Goal: Information Seeking & Learning: Learn about a topic

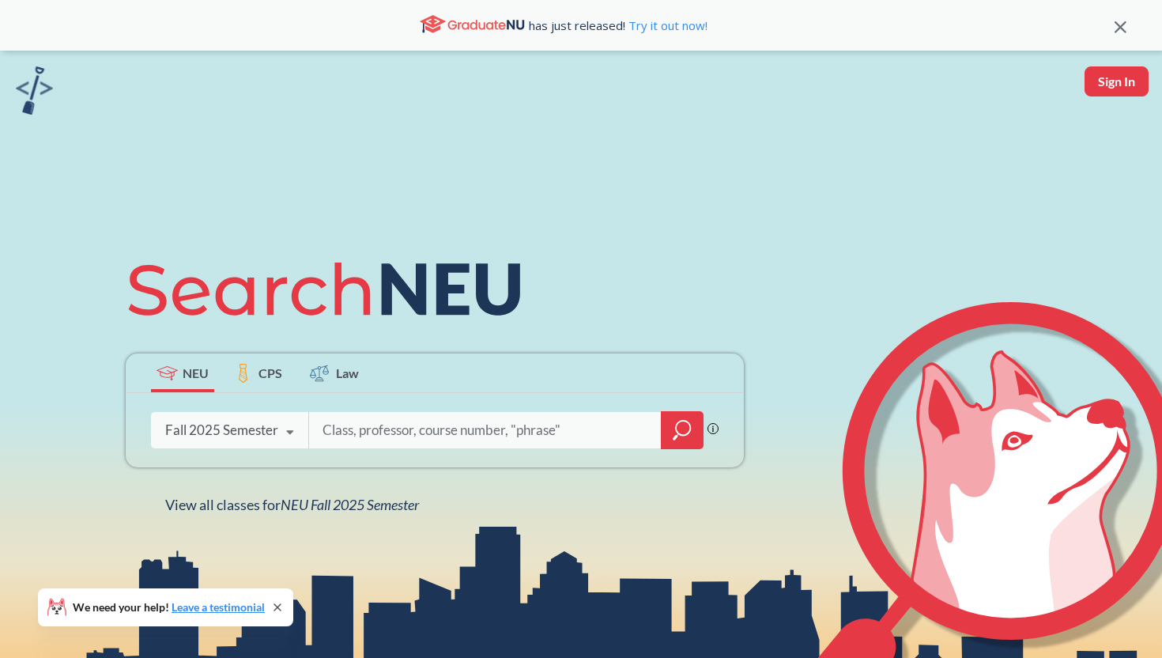
click at [239, 418] on div "Fall 2025 Semester Fall 2025 Semester Summer 2 2025 Semester Summer Full 2025 S…" at bounding box center [229, 430] width 157 height 40
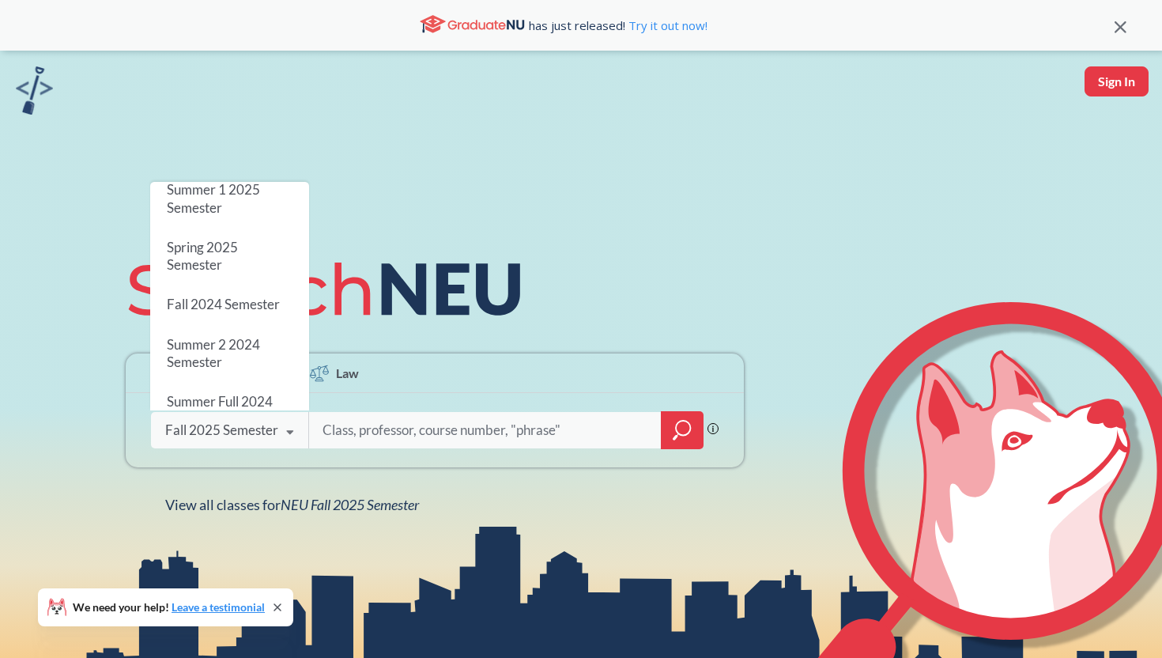
scroll to position [169, 0]
click at [251, 319] on div "Fall 2024 Semester" at bounding box center [229, 302] width 159 height 40
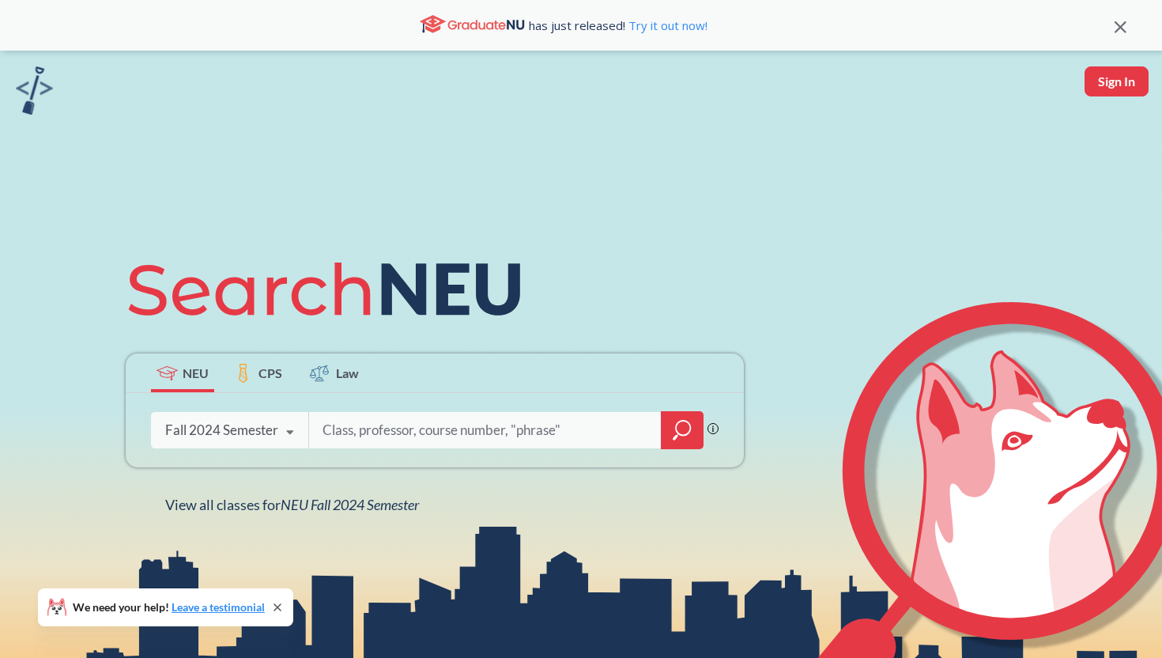
click at [390, 431] on input "search" at bounding box center [485, 429] width 329 height 33
type input "cs 3650"
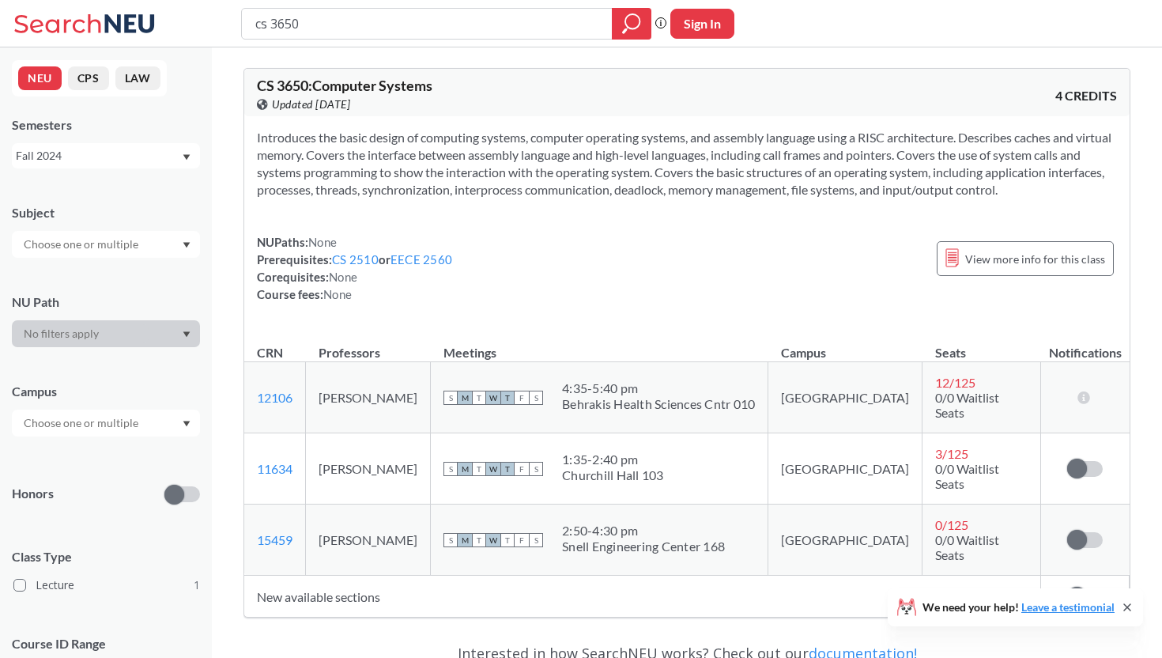
click at [143, 164] on div "Fall 2024" at bounding box center [98, 155] width 165 height 17
click at [88, 260] on div "Fall 2023" at bounding box center [106, 244] width 188 height 43
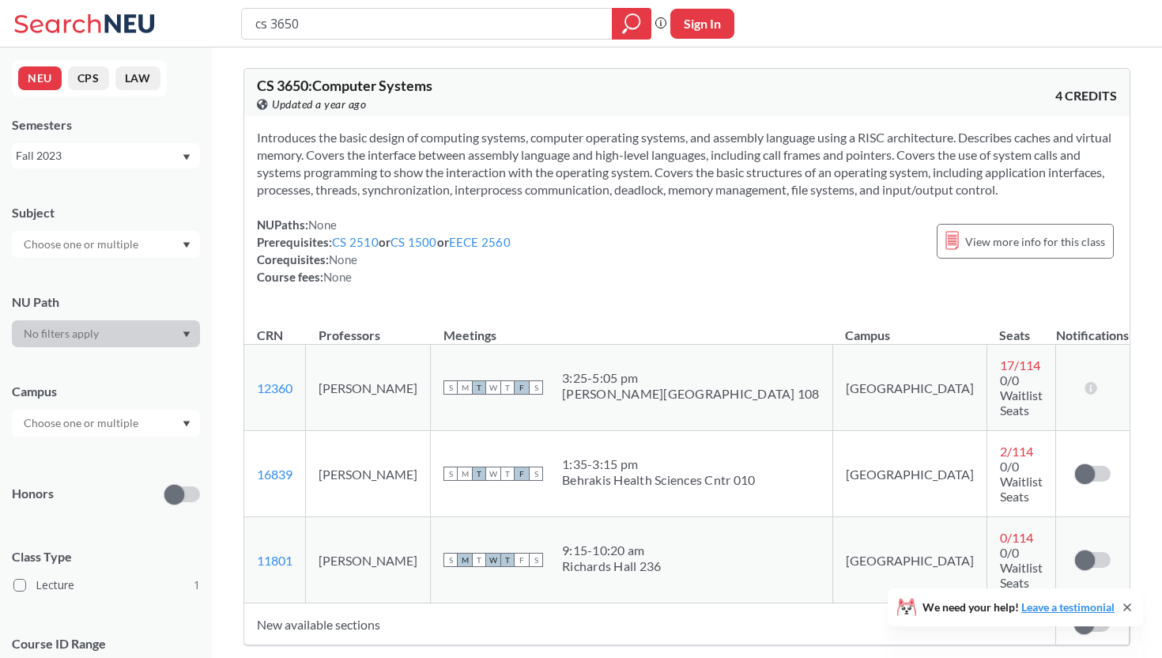
click at [136, 160] on div "Fall 2023" at bounding box center [98, 155] width 165 height 17
click at [413, 239] on link "CS 1500" at bounding box center [413, 242] width 47 height 14
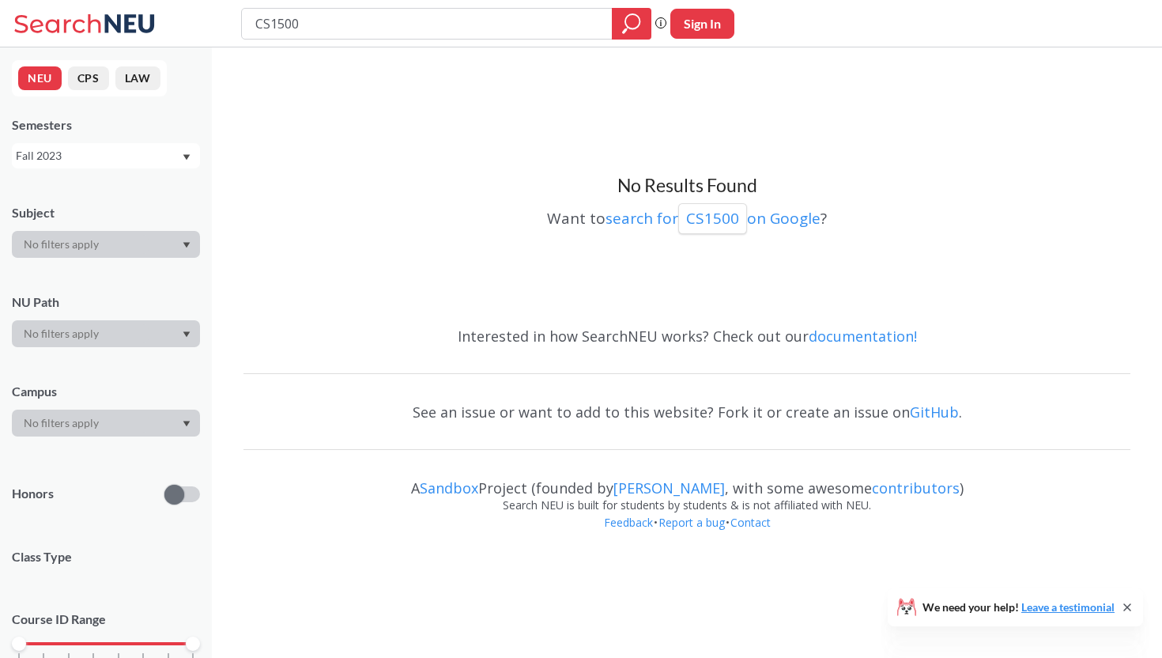
type input "cs 3650"
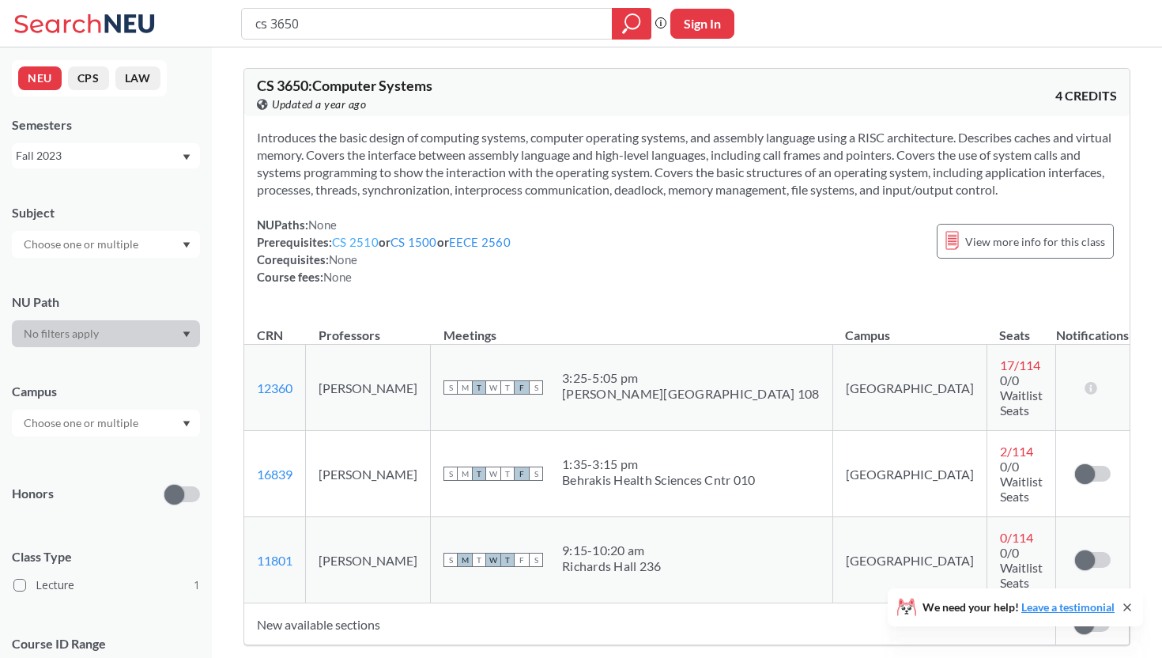
click at [353, 246] on link "CS 2510" at bounding box center [355, 242] width 47 height 14
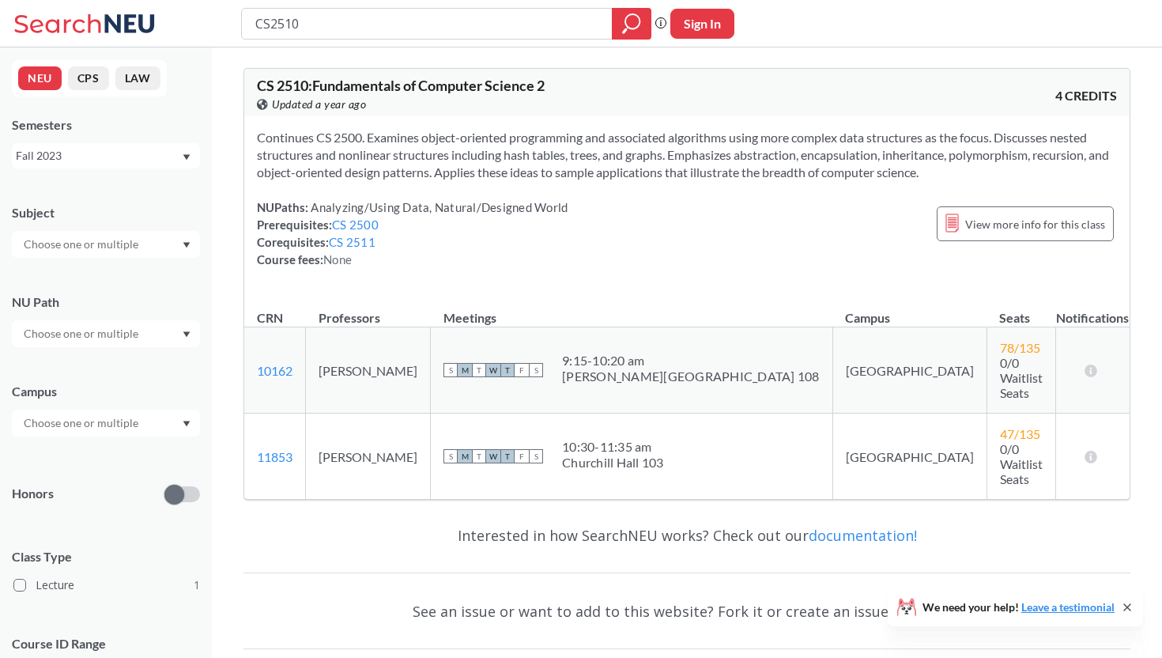
type input "cs 3650"
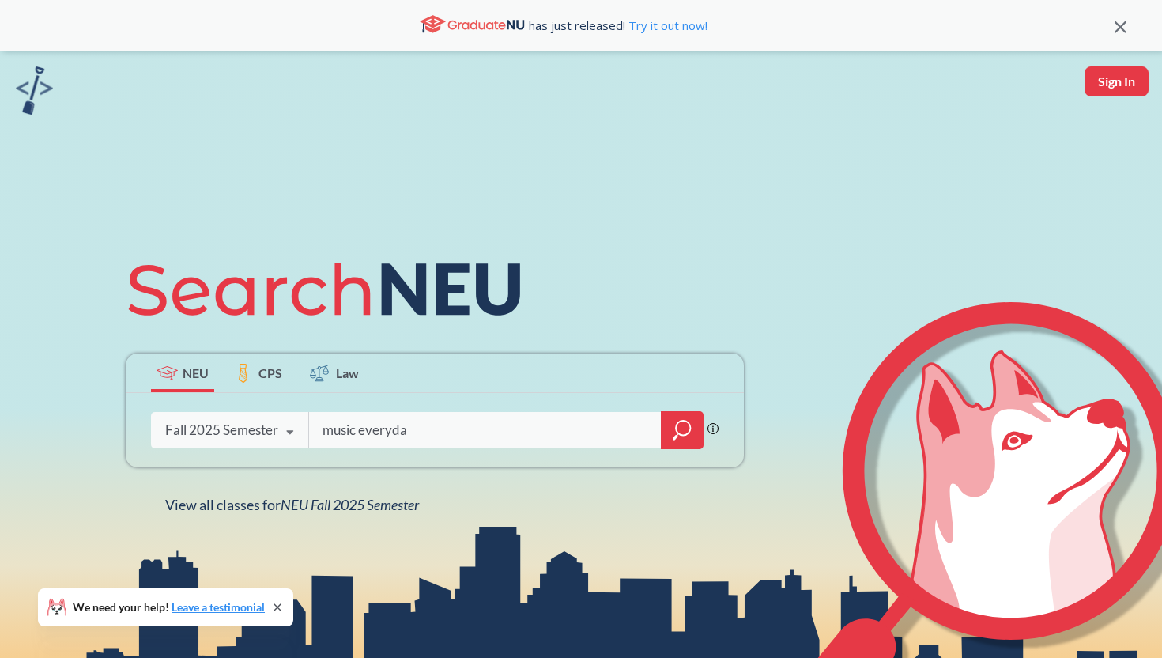
type input "music everyday"
